Goal: Task Accomplishment & Management: Manage account settings

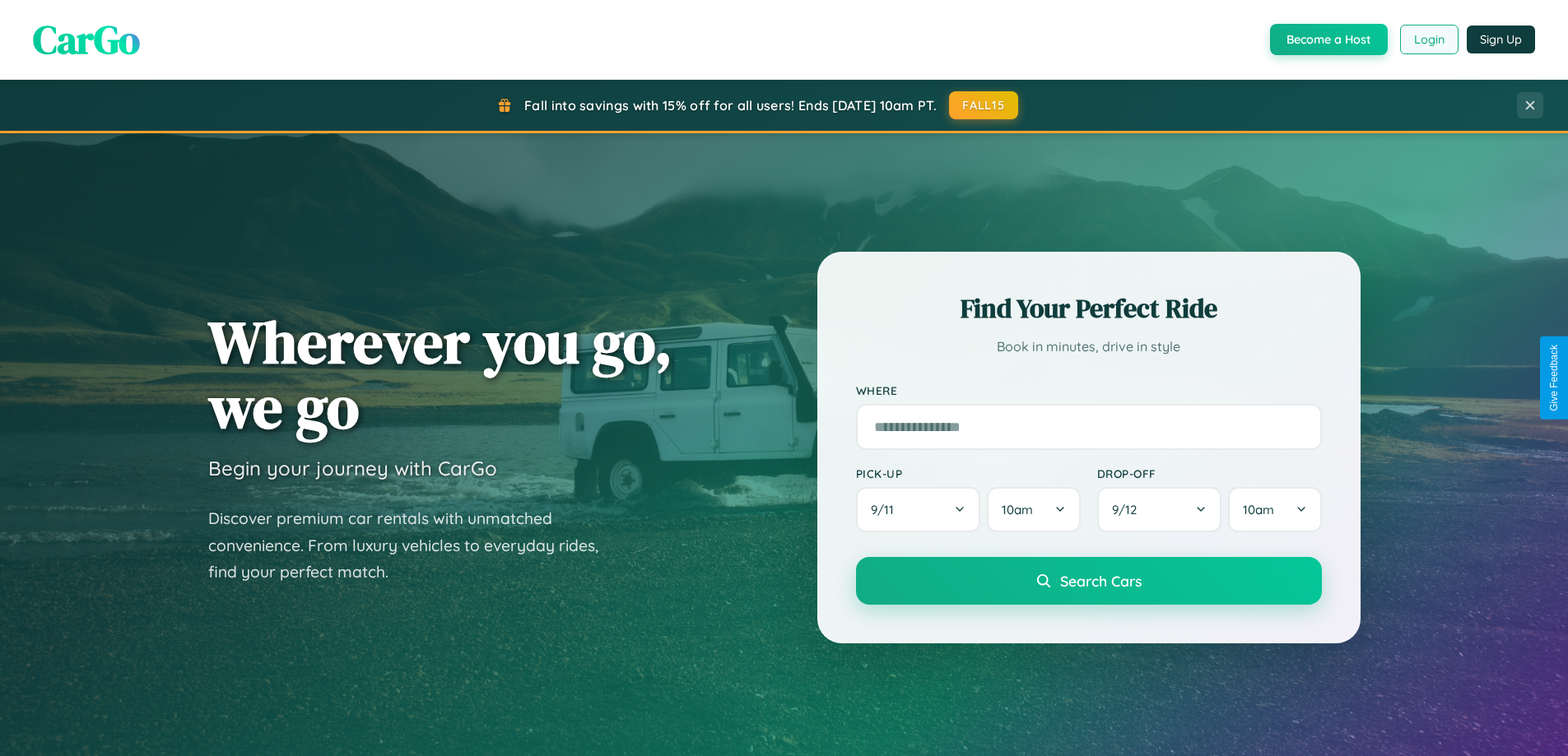
click at [1428, 40] on button "Login" at bounding box center [1429, 39] width 59 height 30
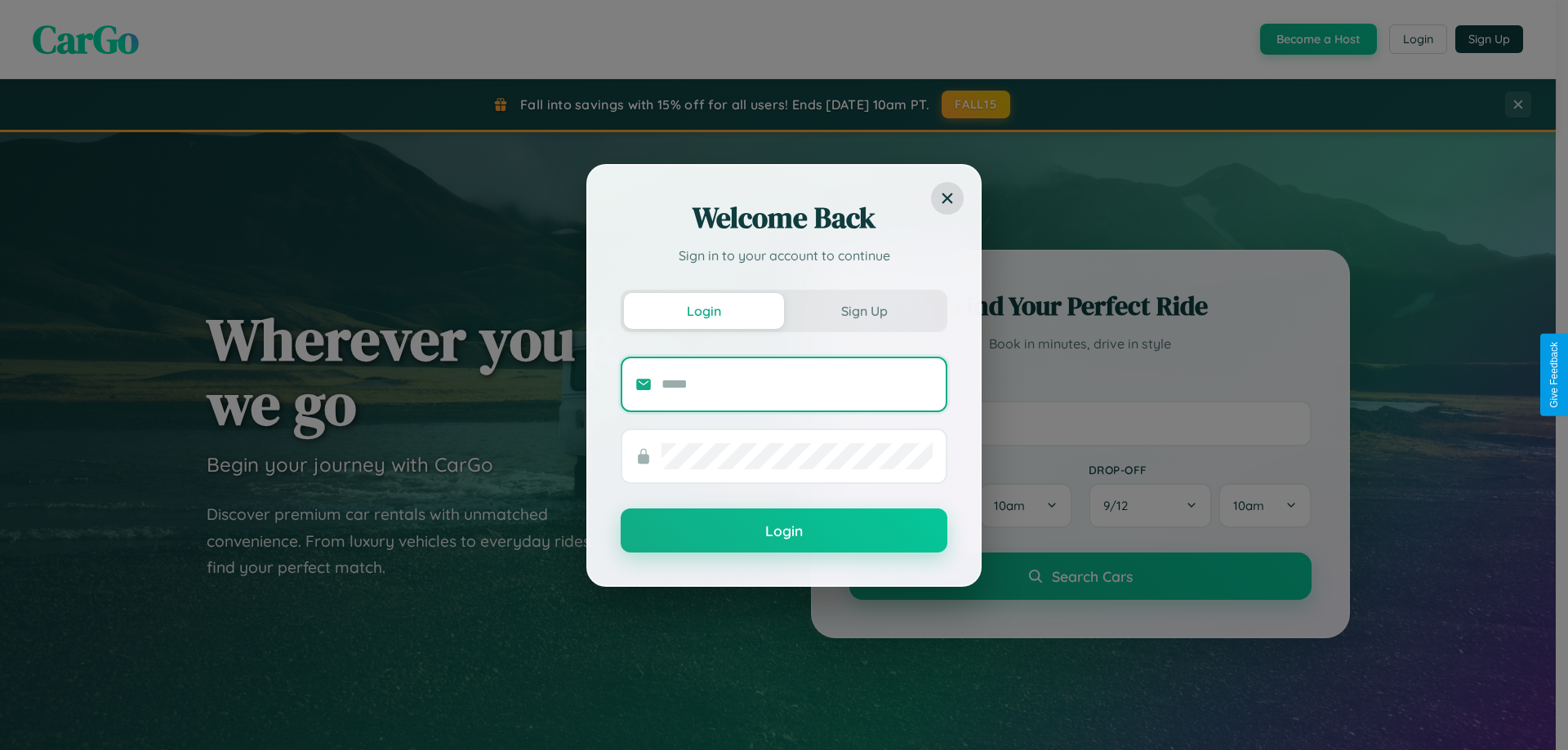
click at [797, 383] on input "text" at bounding box center [797, 384] width 271 height 26
type input "**********"
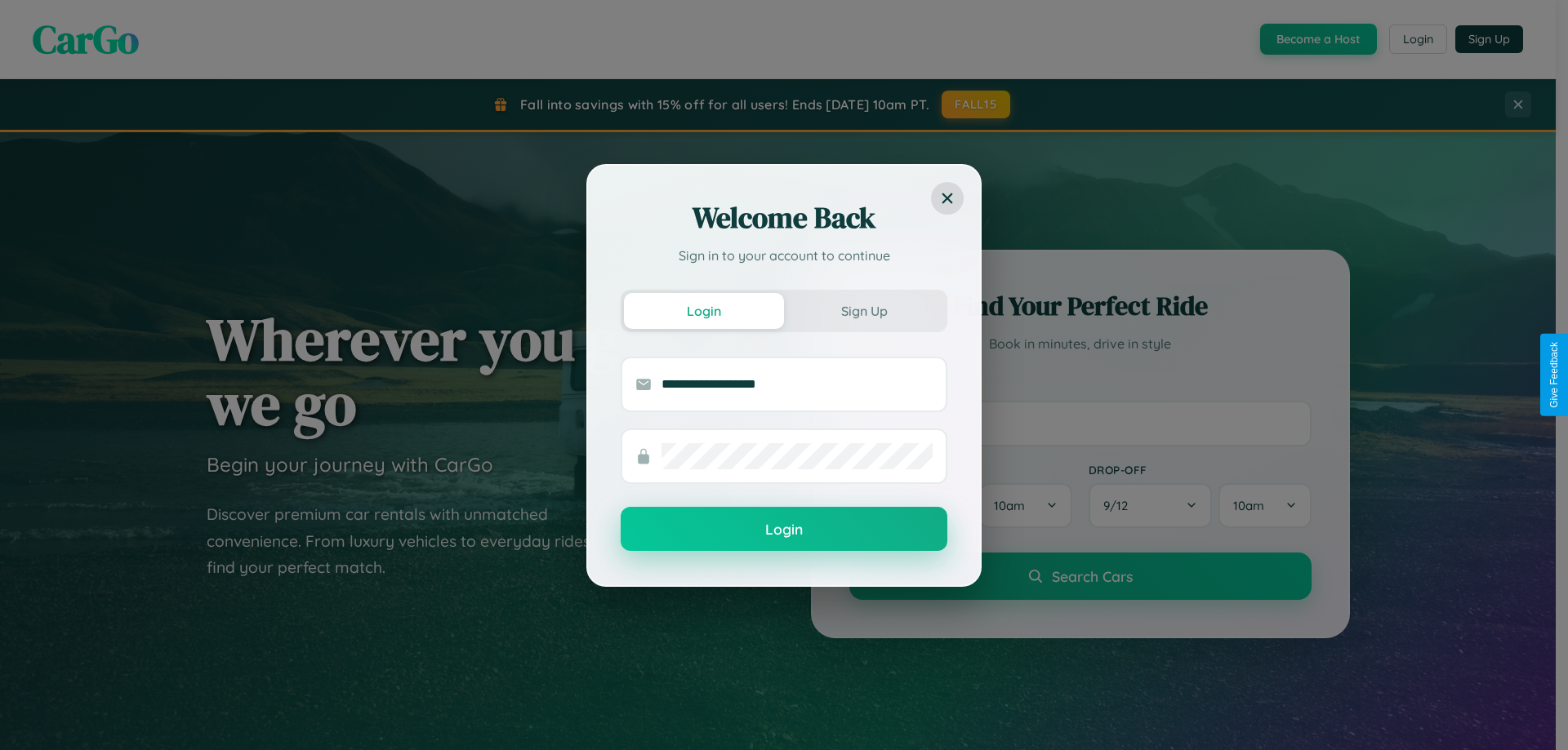
click at [784, 530] on button "Login" at bounding box center [784, 529] width 327 height 44
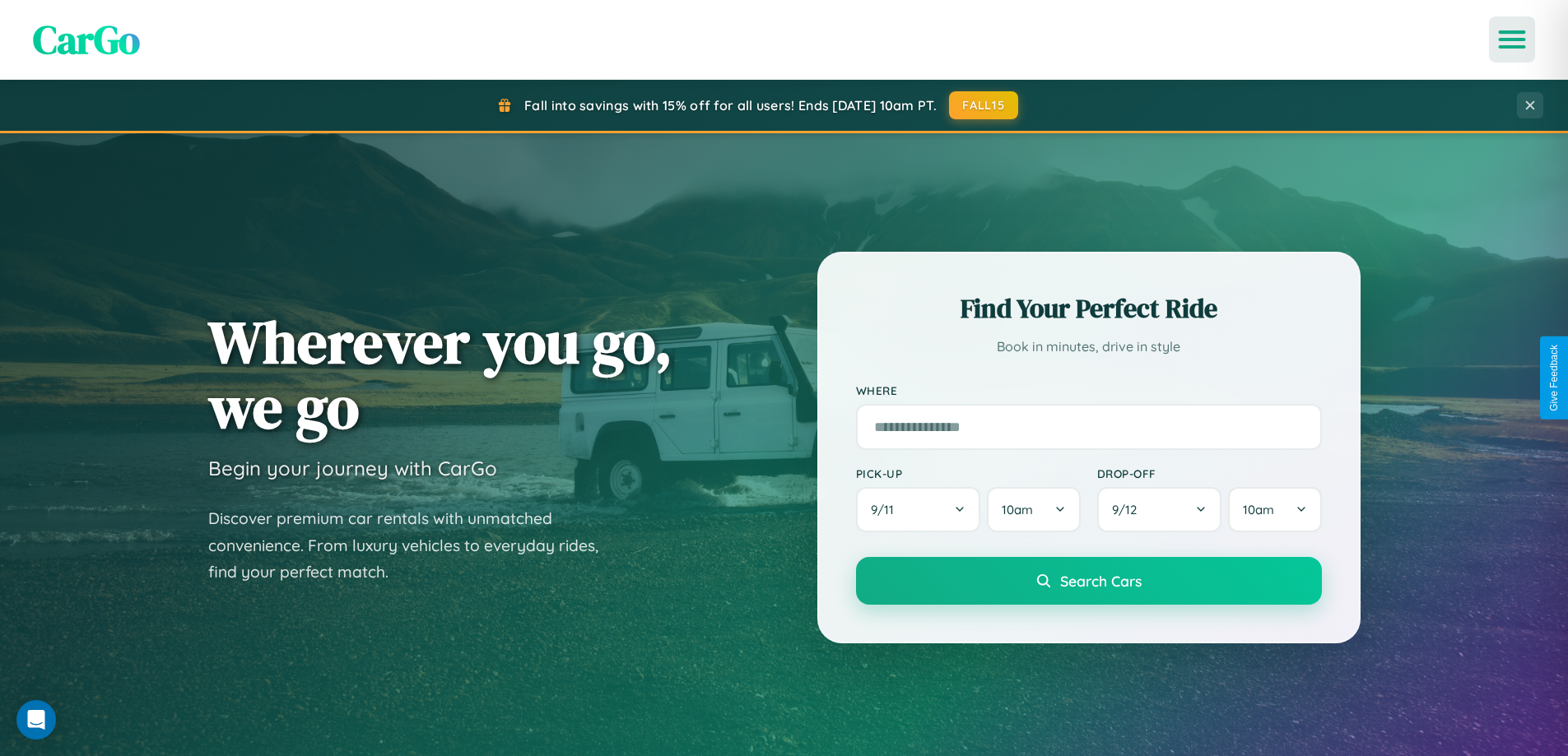
click at [1512, 40] on icon "Open menu" at bounding box center [1512, 39] width 24 height 14
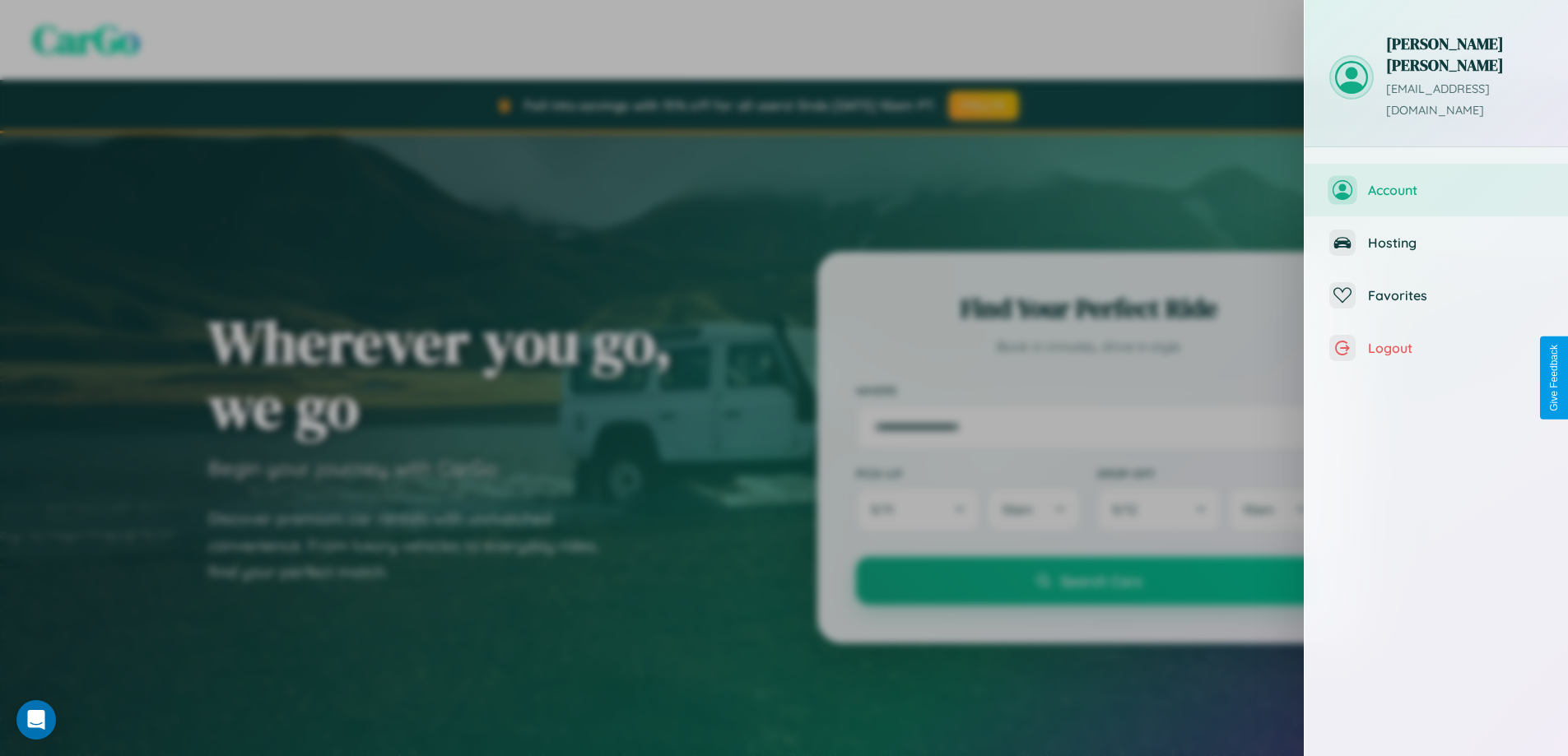
click at [1436, 182] on span "Account" at bounding box center [1455, 189] width 175 height 16
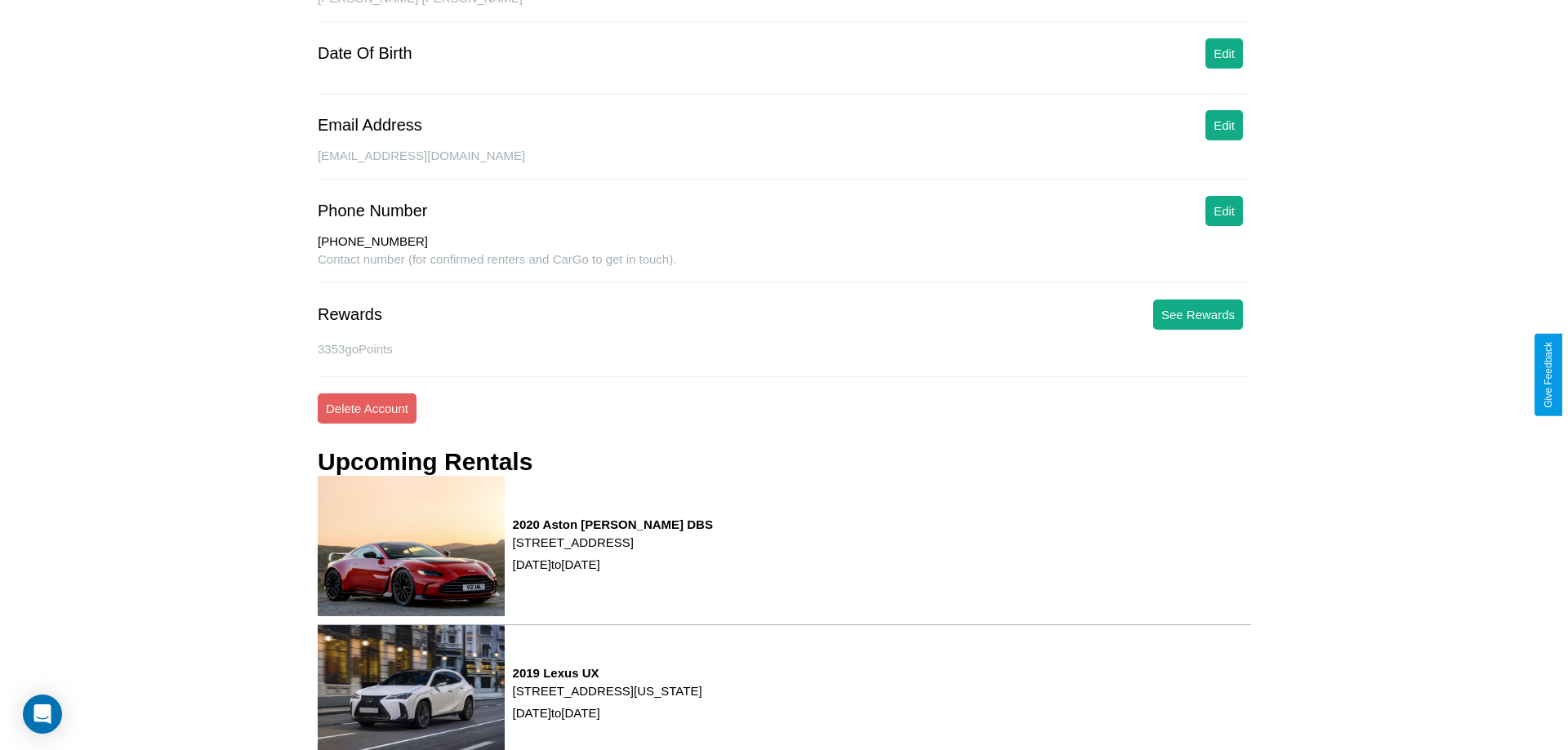
scroll to position [222, 0]
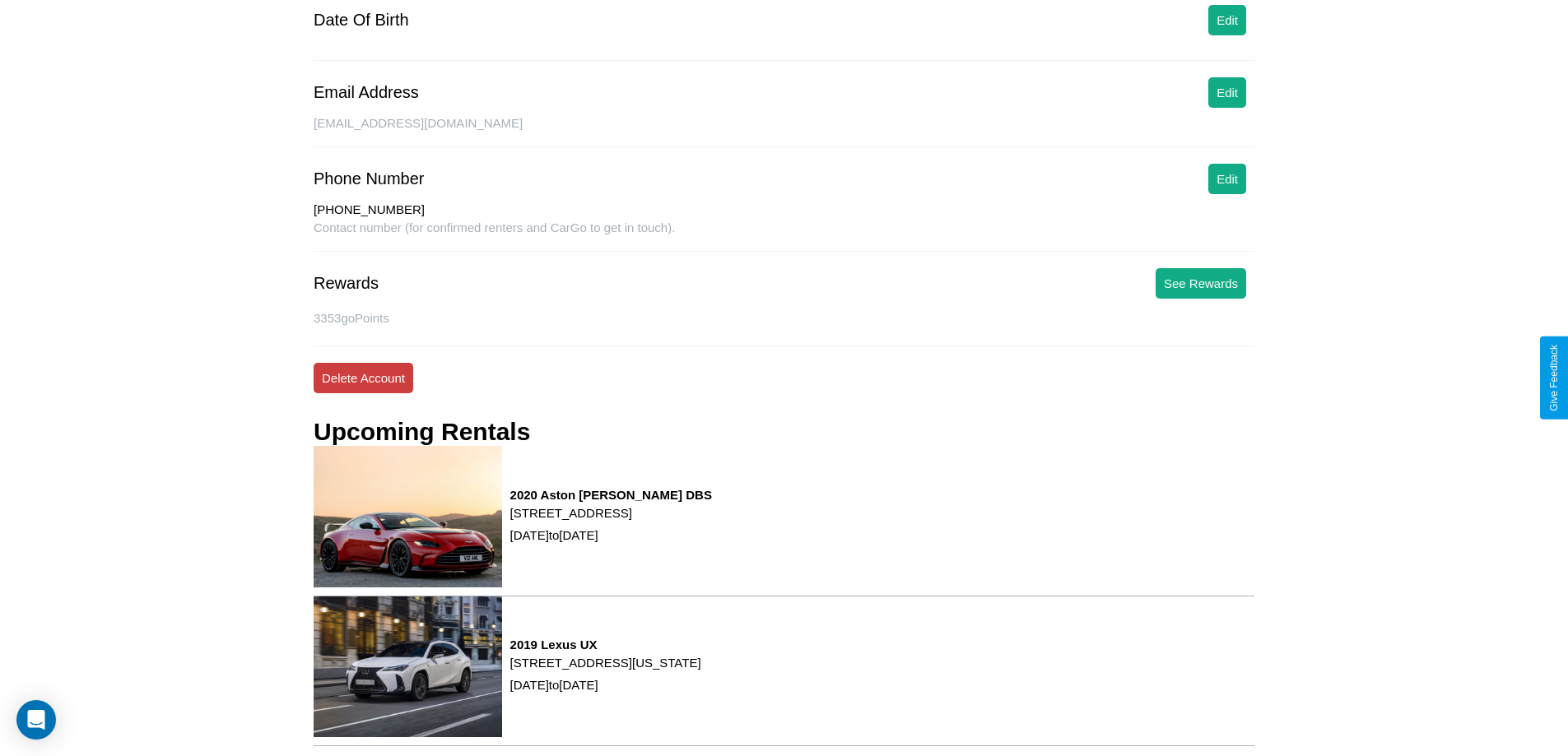
click at [363, 378] on button "Delete Account" at bounding box center [363, 378] width 99 height 31
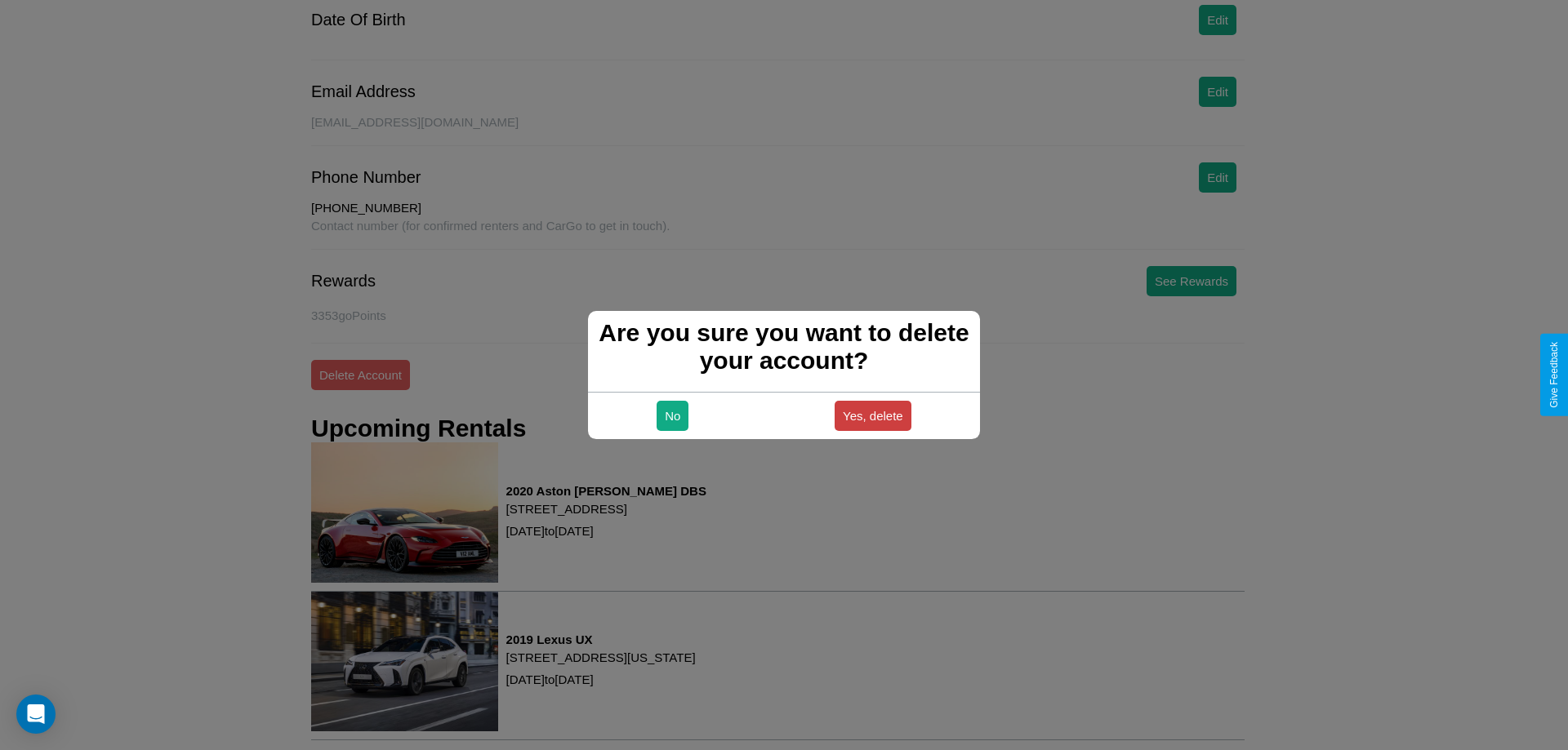
click at [873, 415] on button "Yes, delete" at bounding box center [873, 416] width 77 height 30
